Goal: Find specific page/section: Find specific page/section

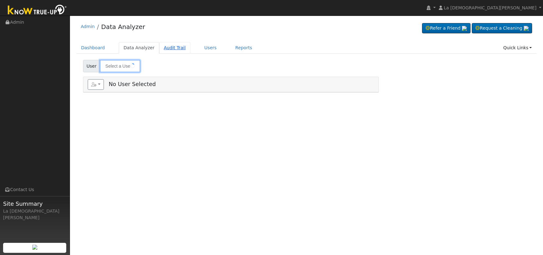
type input "[PERSON_NAME]"
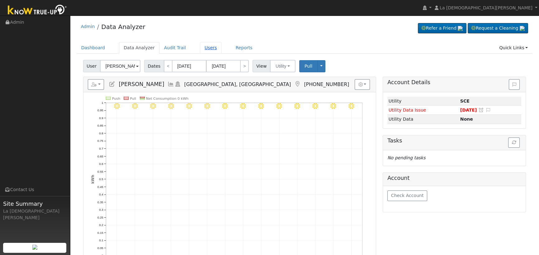
click at [200, 49] on link "Users" at bounding box center [211, 48] width 22 height 12
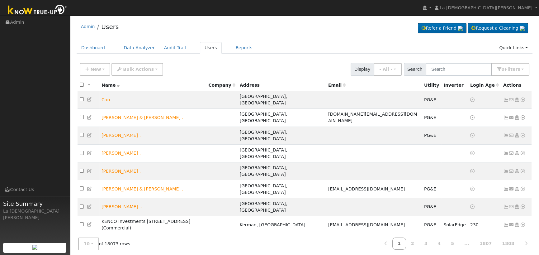
click at [287, 52] on ul "Dashboard Data Analyzer Audit Trail Users Reports Quick Links Quick Add Quick C…" at bounding box center [305, 48] width 456 height 12
